Goal: Book appointment/travel/reservation

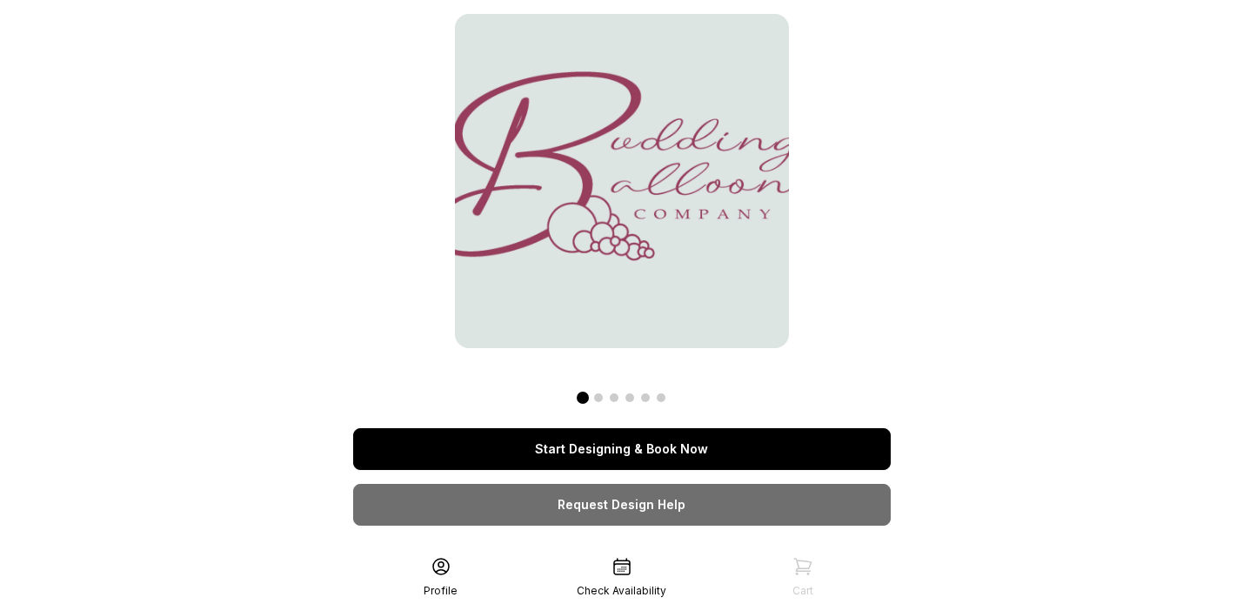
click at [548, 445] on link "Start Designing & Book Now" at bounding box center [622, 449] width 538 height 42
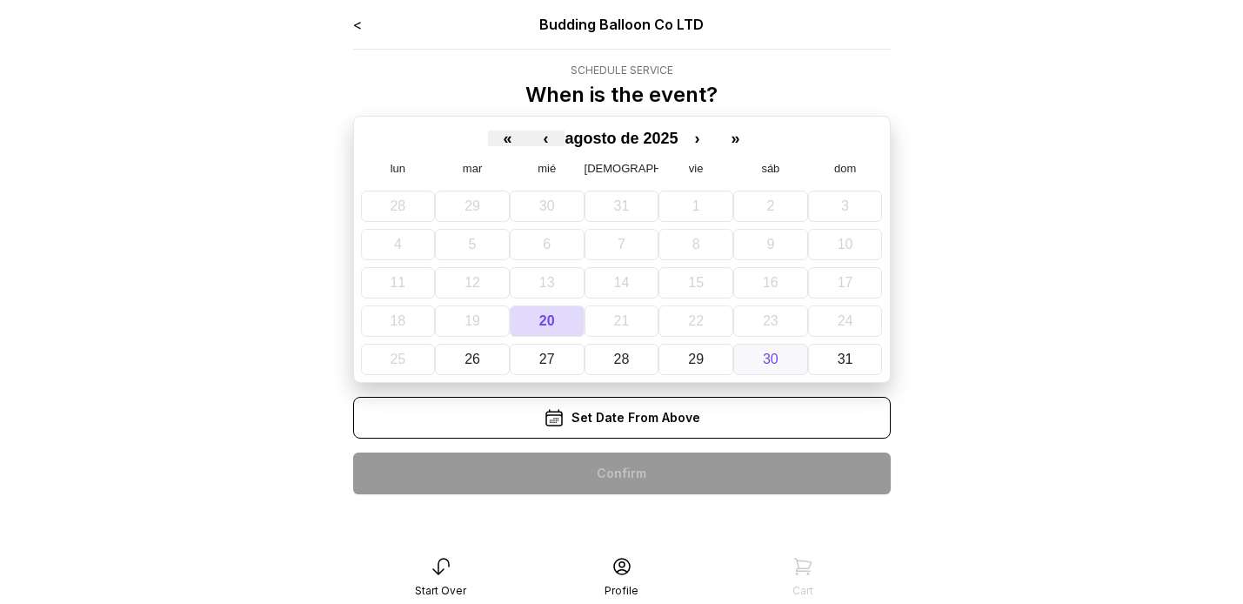
click at [777, 365] on abbr "30" at bounding box center [771, 358] width 16 height 15
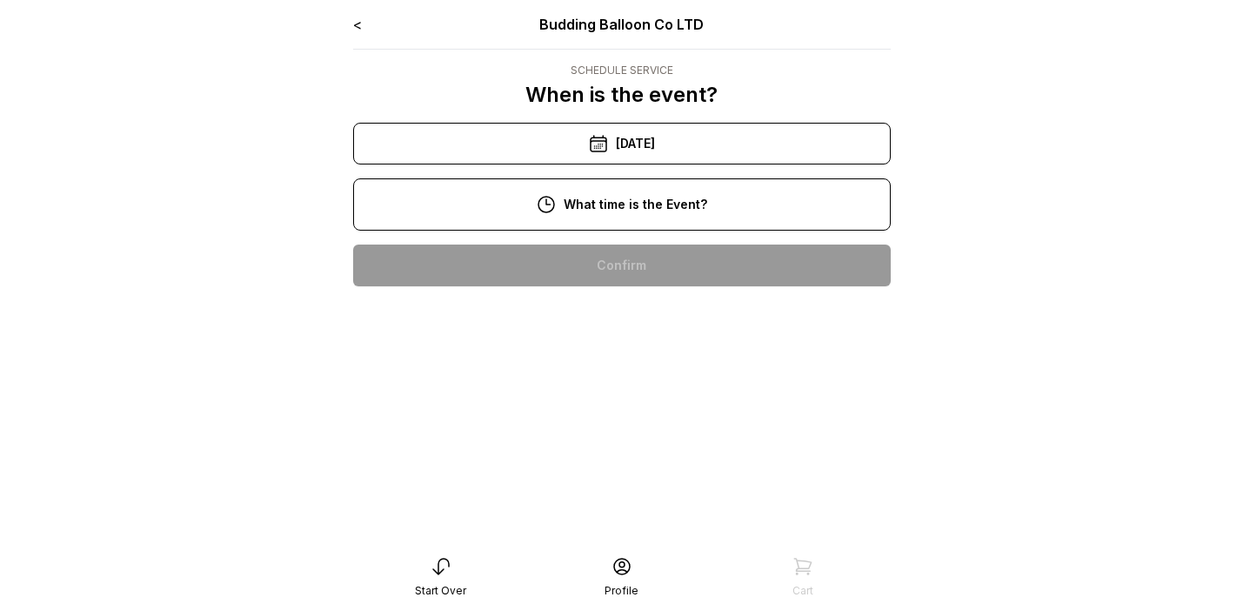
click at [638, 317] on div "11:00 am" at bounding box center [622, 321] width 510 height 42
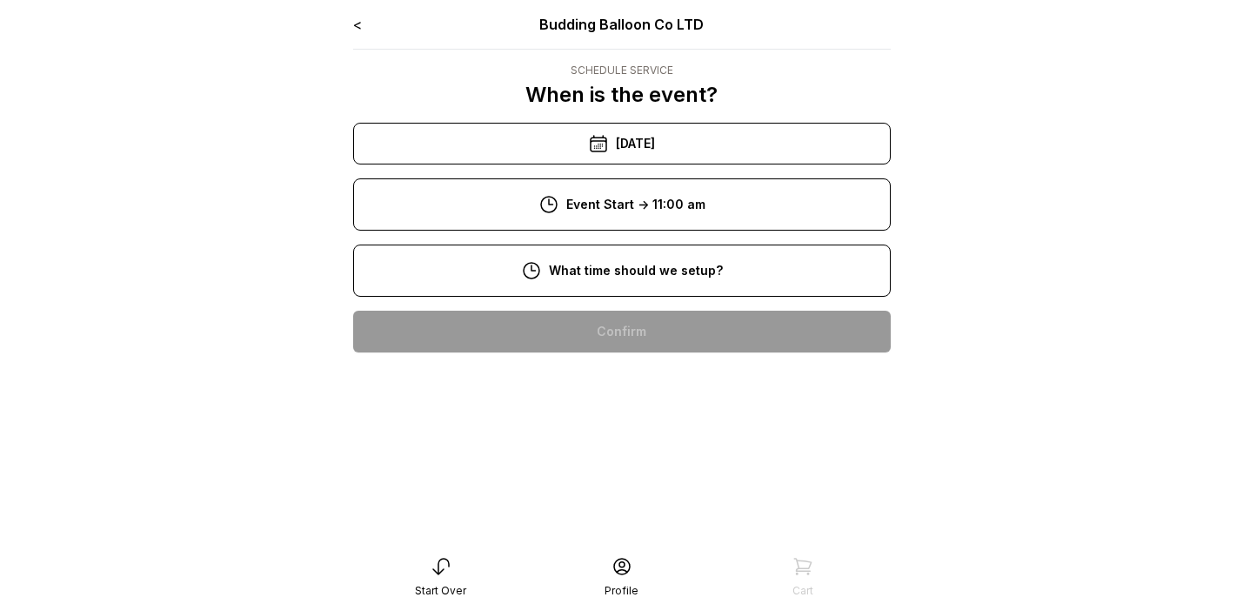
click at [635, 332] on div "8:00 am" at bounding box center [622, 332] width 510 height 42
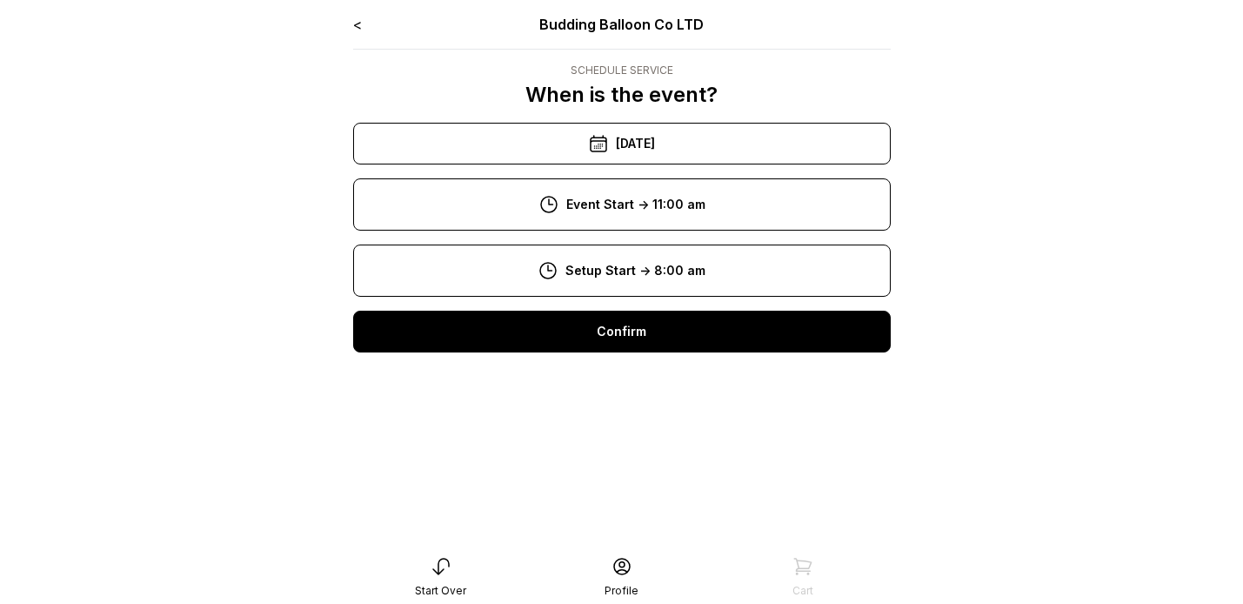
click at [634, 331] on div "Confirm" at bounding box center [622, 332] width 538 height 42
